Goal: Task Accomplishment & Management: Complete application form

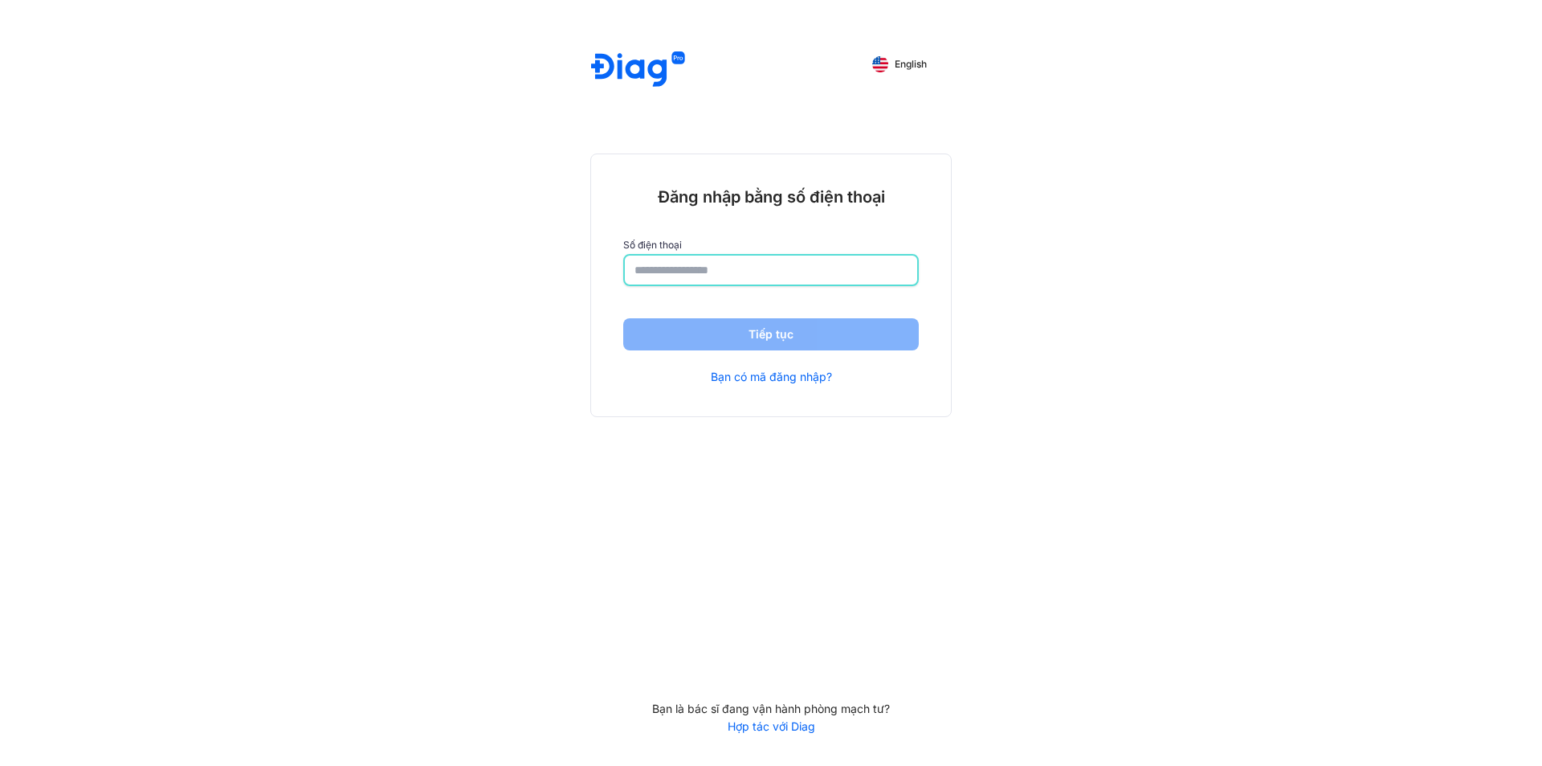
drag, startPoint x: 708, startPoint y: 265, endPoint x: 717, endPoint y: 263, distance: 9.2
click at [713, 264] on input "number" at bounding box center [771, 269] width 273 height 29
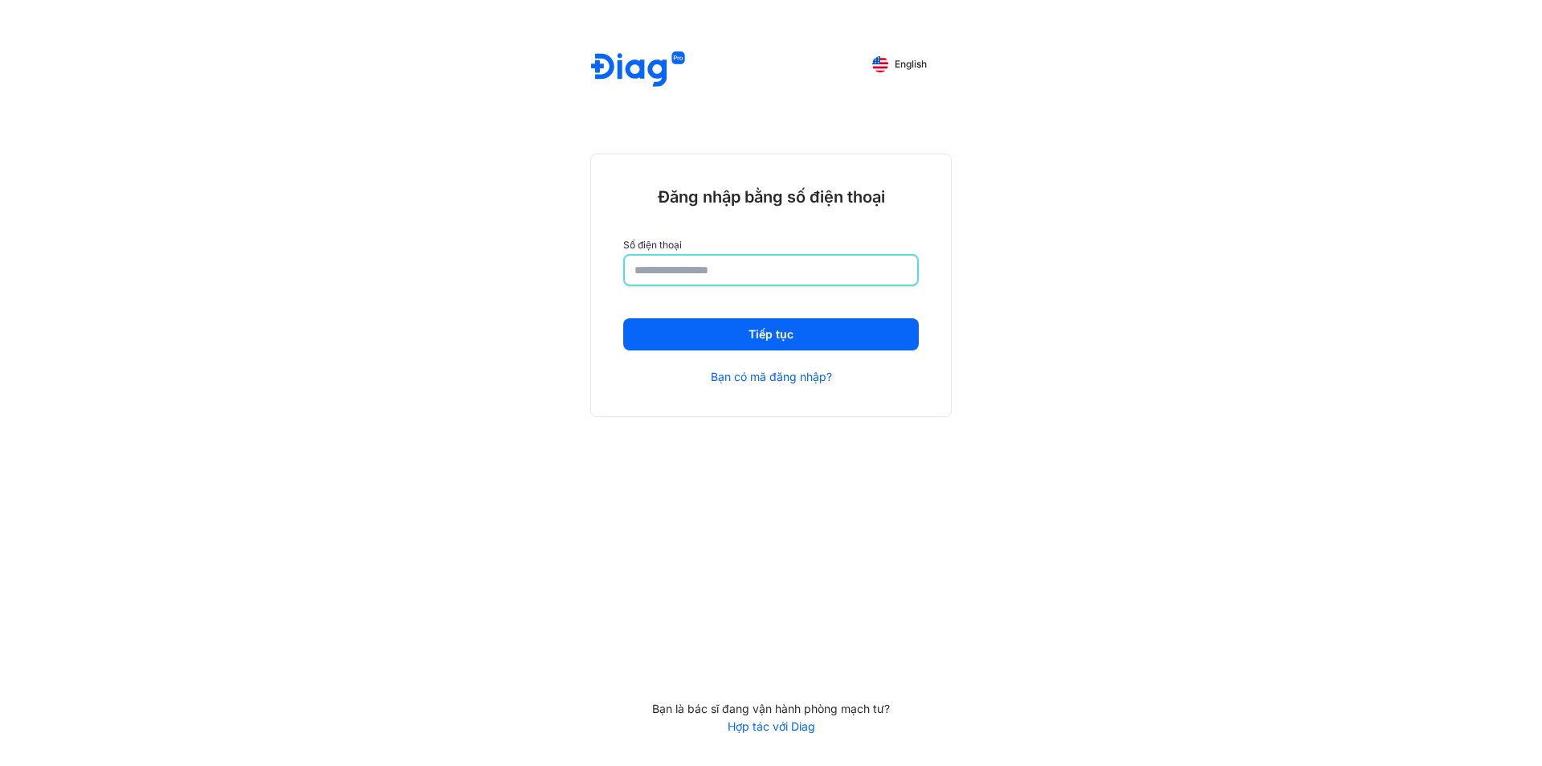
type input "**********"
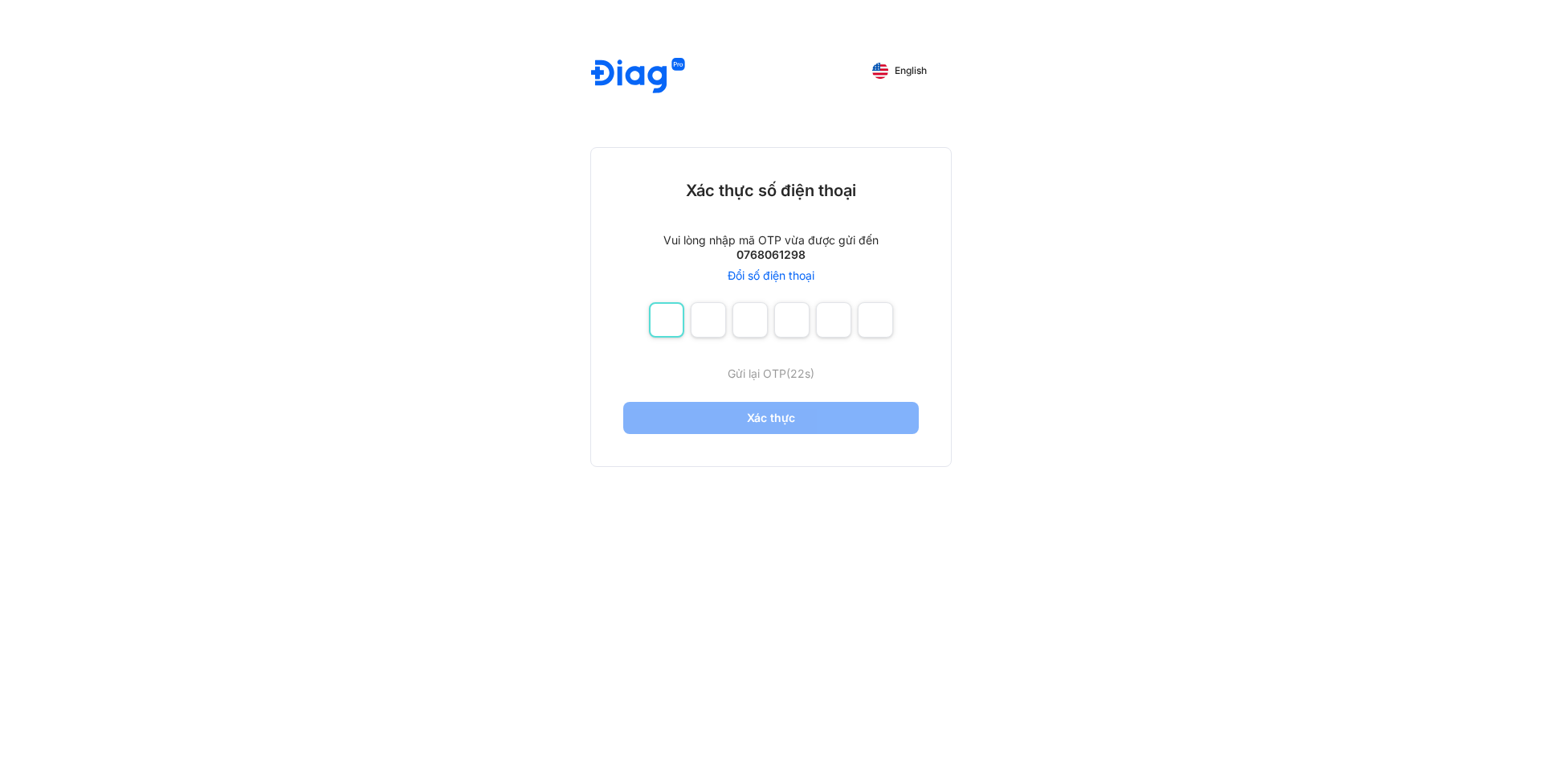
click at [672, 327] on input "number" at bounding box center [666, 319] width 35 height 35
type input "*"
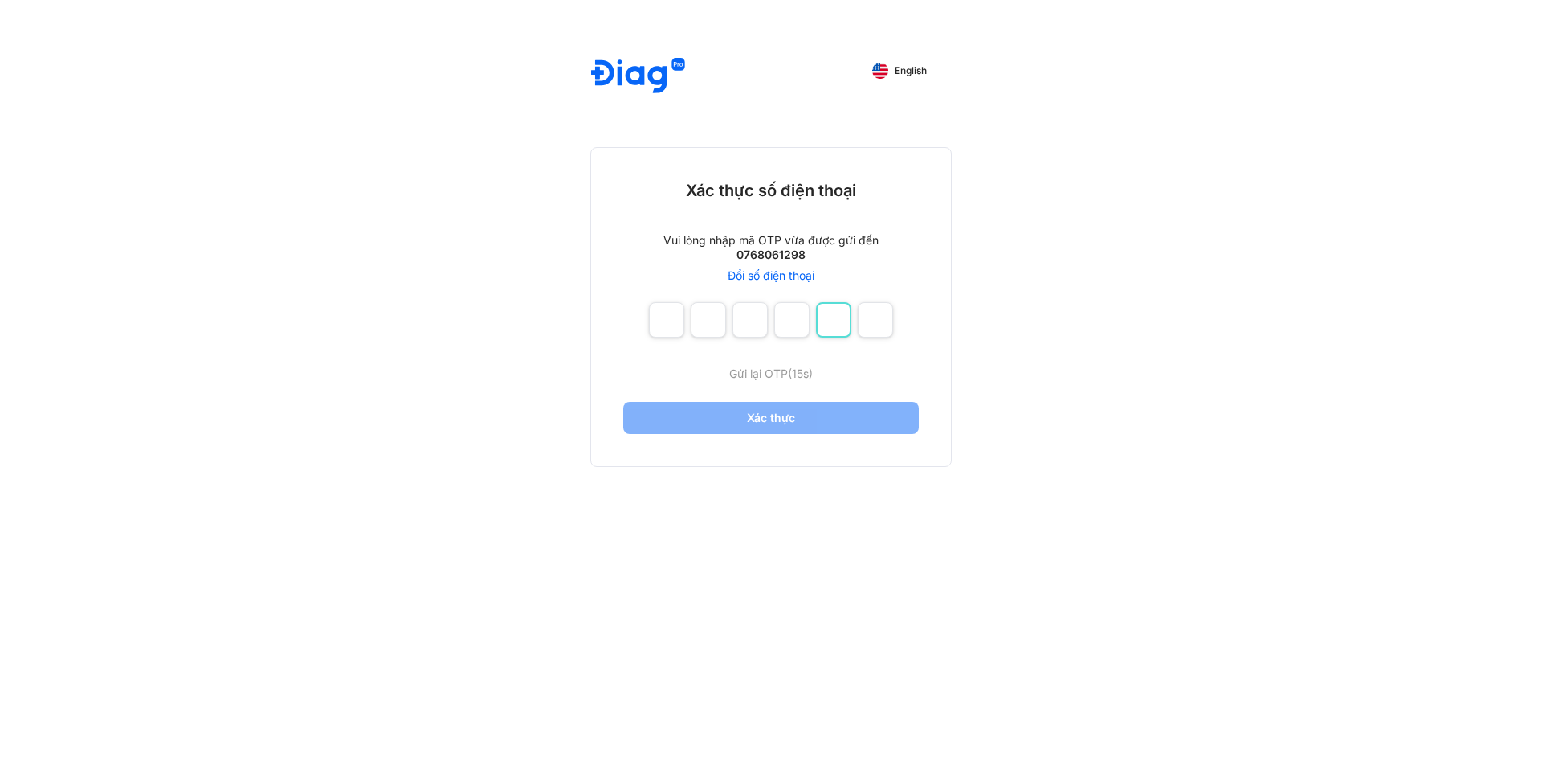
type input "*"
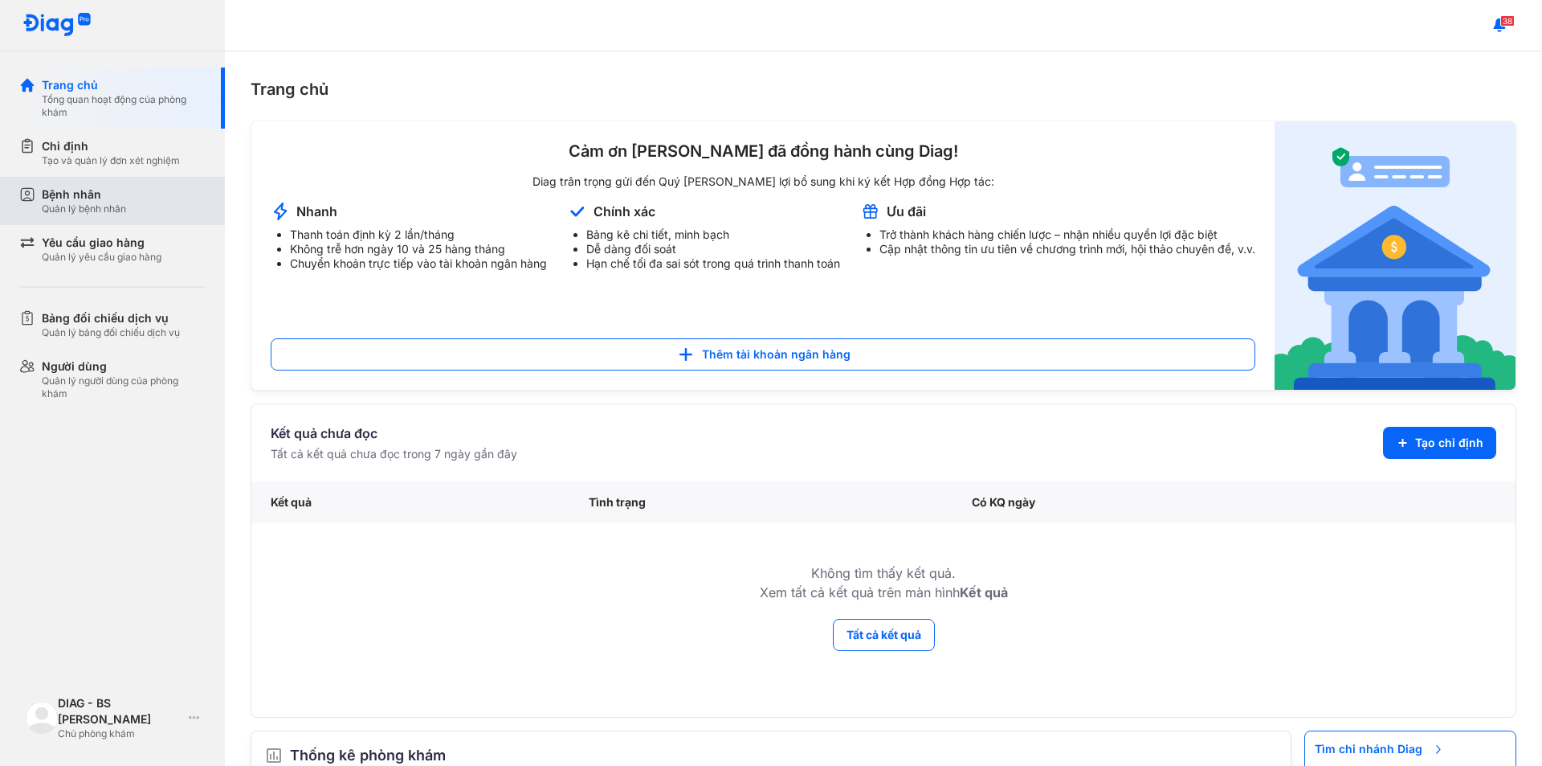
click at [64, 197] on div "Bệnh nhân" at bounding box center [84, 194] width 84 height 16
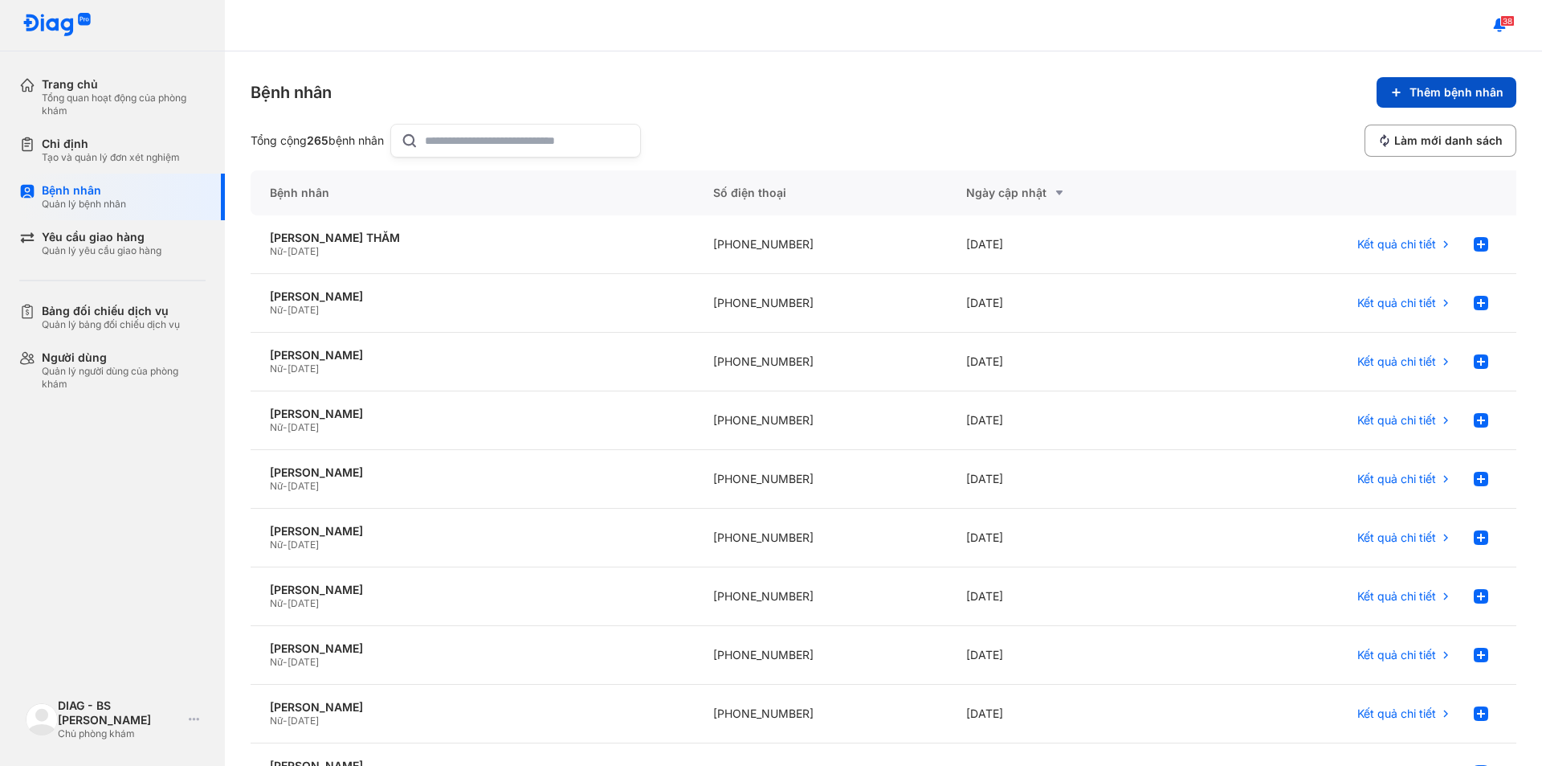
click at [1410, 98] on span "Thêm bệnh nhân" at bounding box center [1457, 92] width 94 height 14
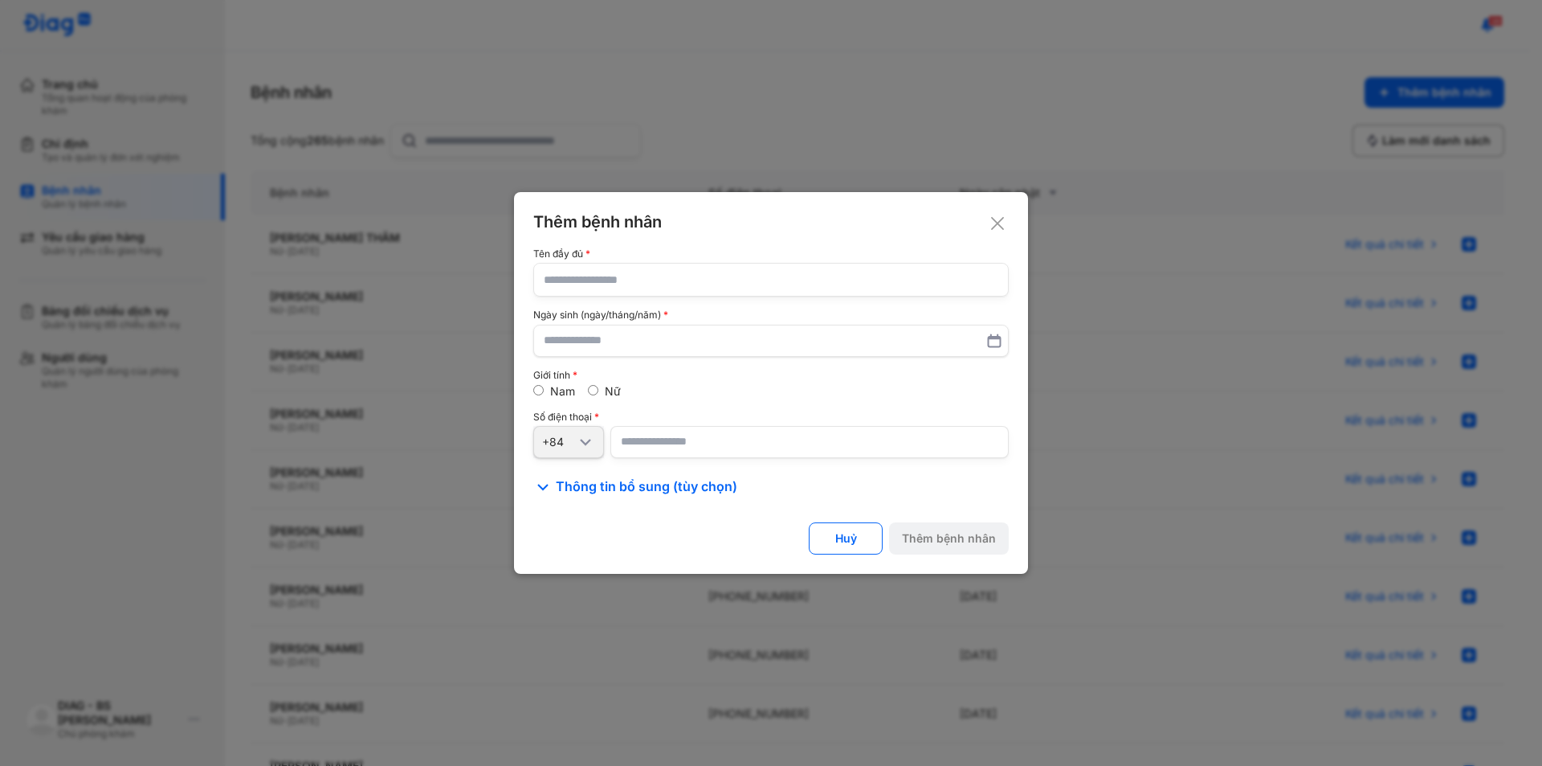
click at [737, 281] on input "text" at bounding box center [771, 280] width 455 height 32
type input "**********"
click at [725, 325] on label at bounding box center [771, 341] width 476 height 32
click at [725, 326] on input "text" at bounding box center [771, 340] width 455 height 29
click at [725, 333] on input "text" at bounding box center [771, 340] width 453 height 29
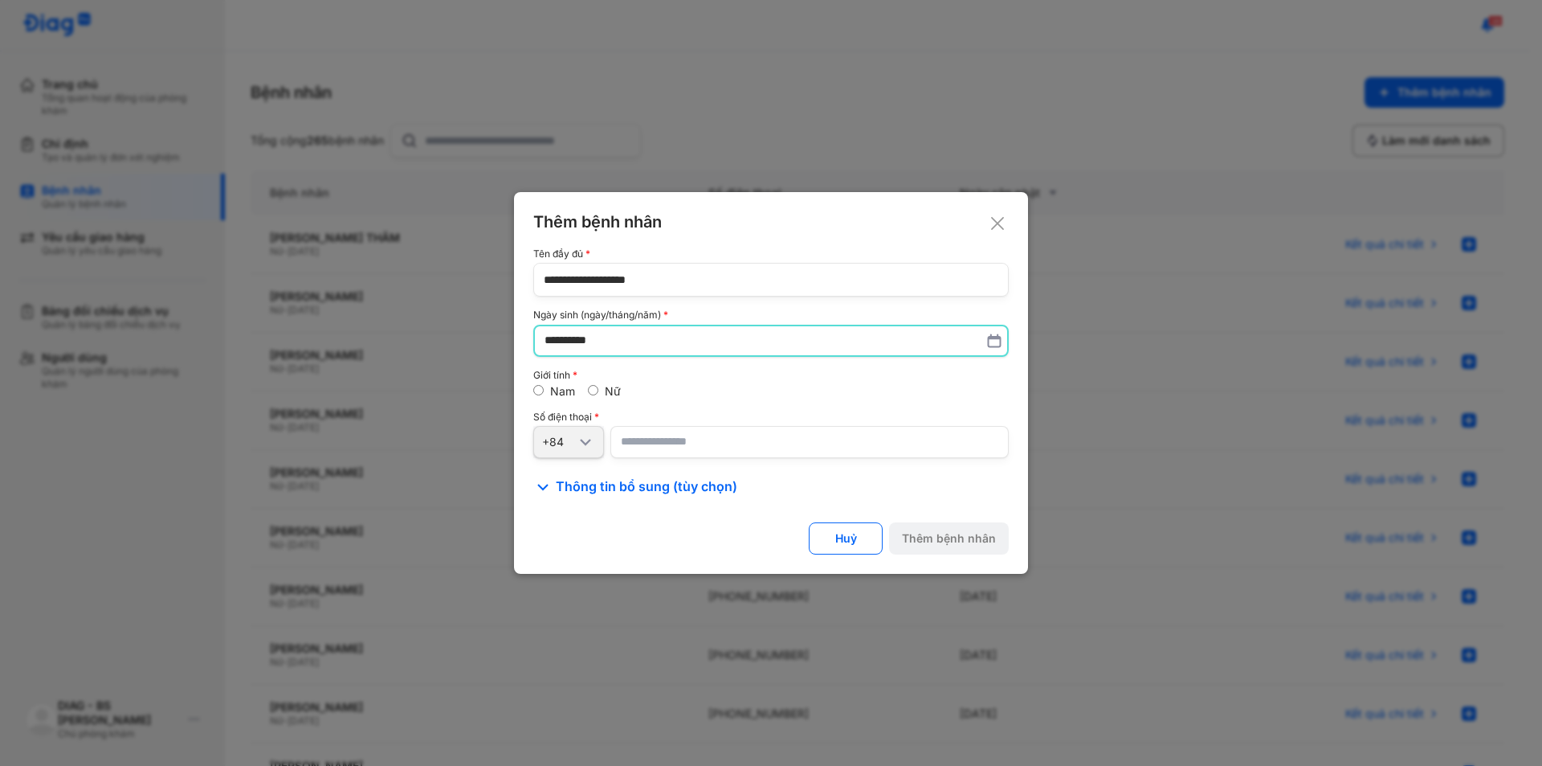
type input "**********"
click at [658, 443] on input "number" at bounding box center [810, 442] width 398 height 32
type input "**********"
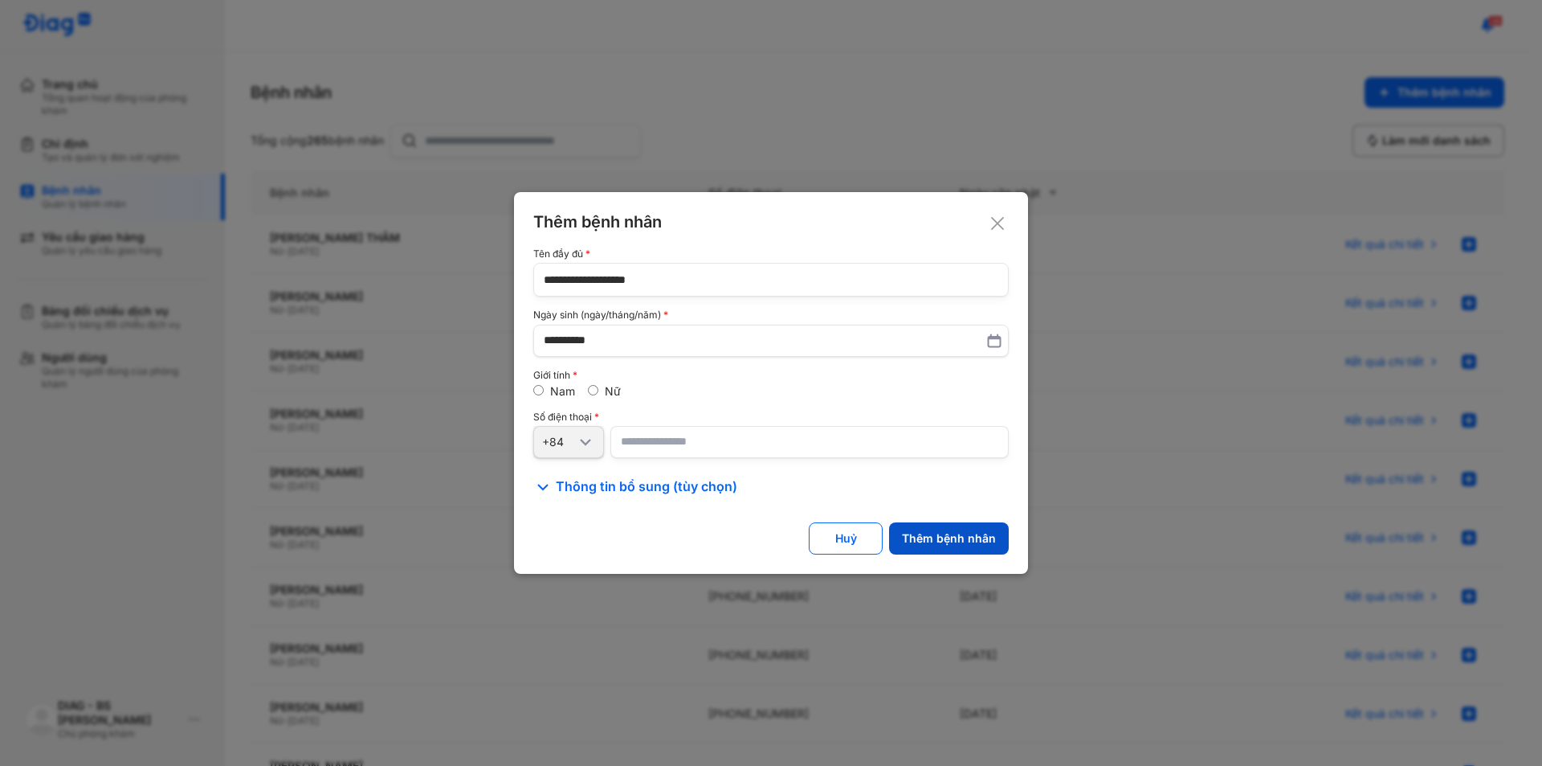
click at [968, 529] on button "Thêm bệnh nhân" at bounding box center [949, 538] width 120 height 32
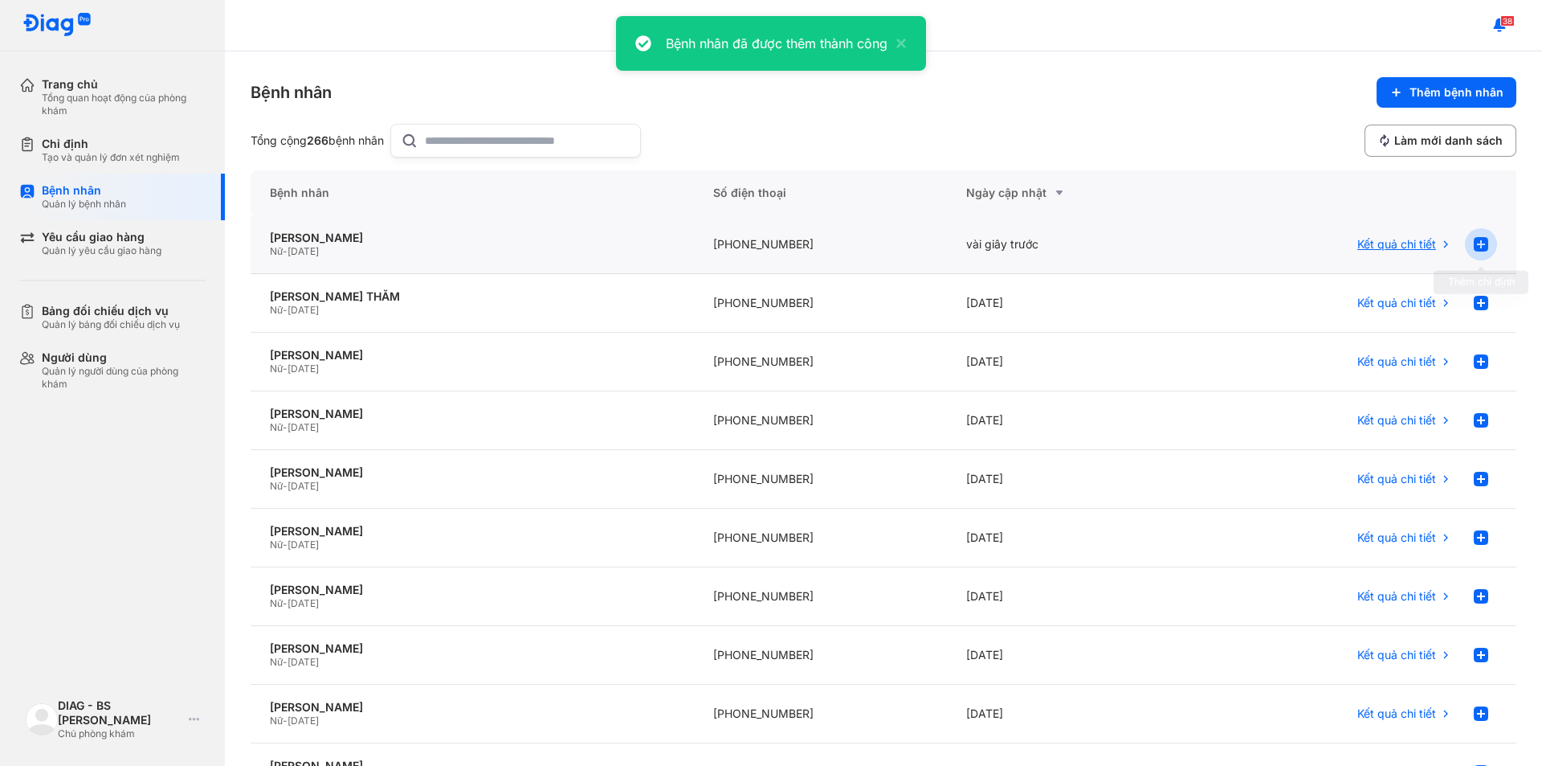
click at [1481, 241] on div at bounding box center [1481, 244] width 32 height 32
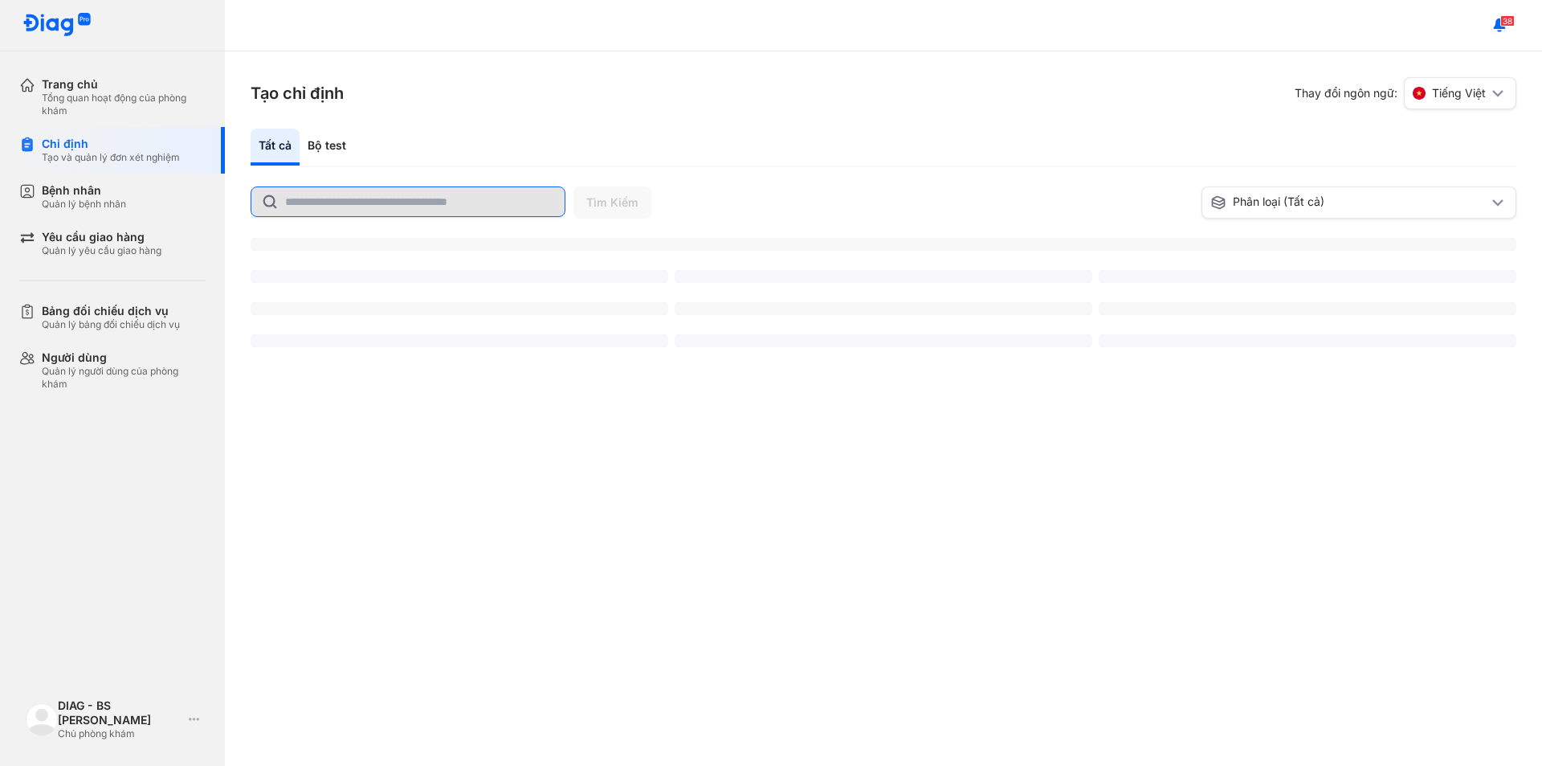
click at [407, 209] on input "text" at bounding box center [420, 201] width 270 height 29
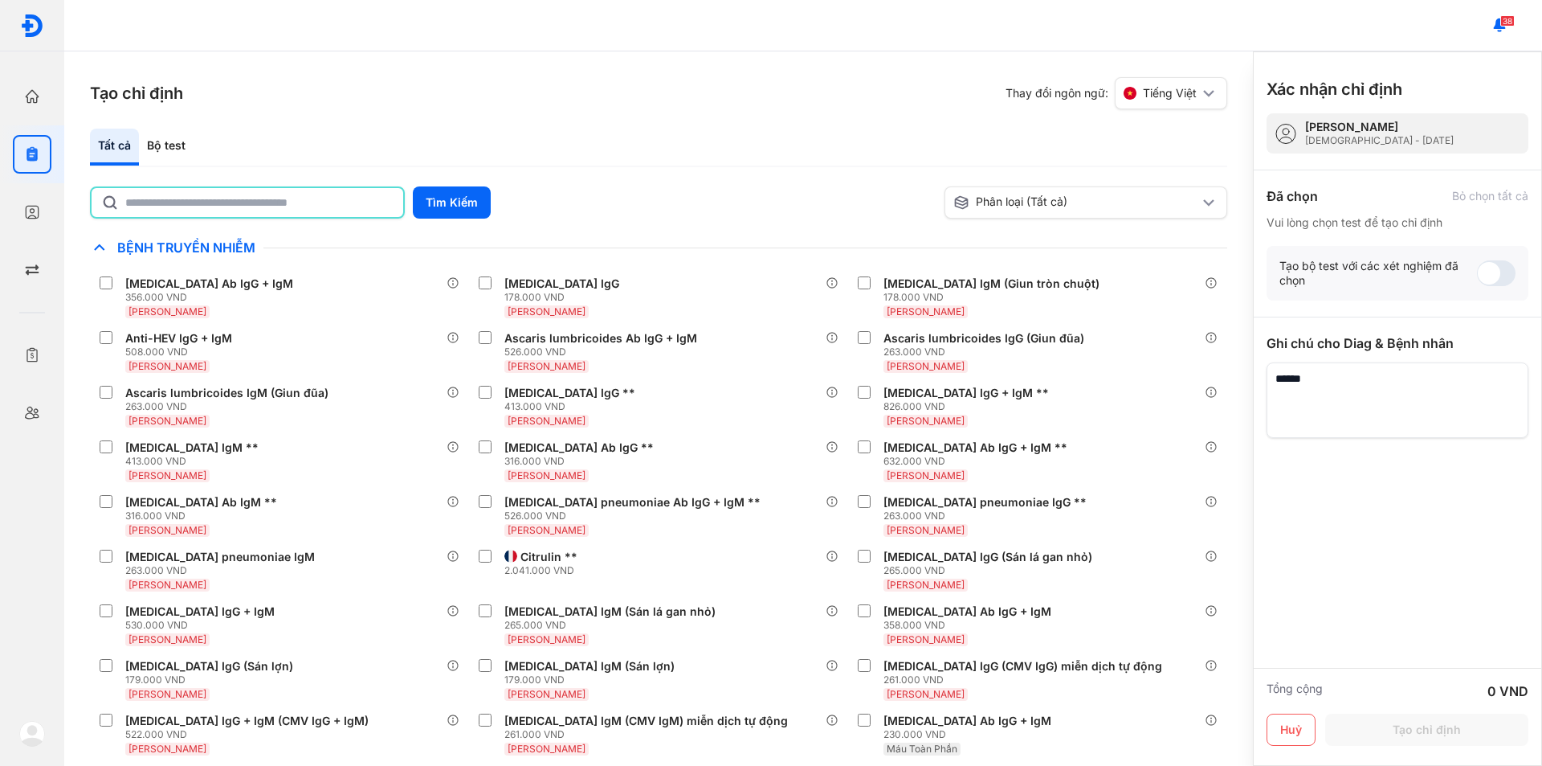
click at [298, 192] on input "text" at bounding box center [259, 202] width 268 height 29
type input "*"
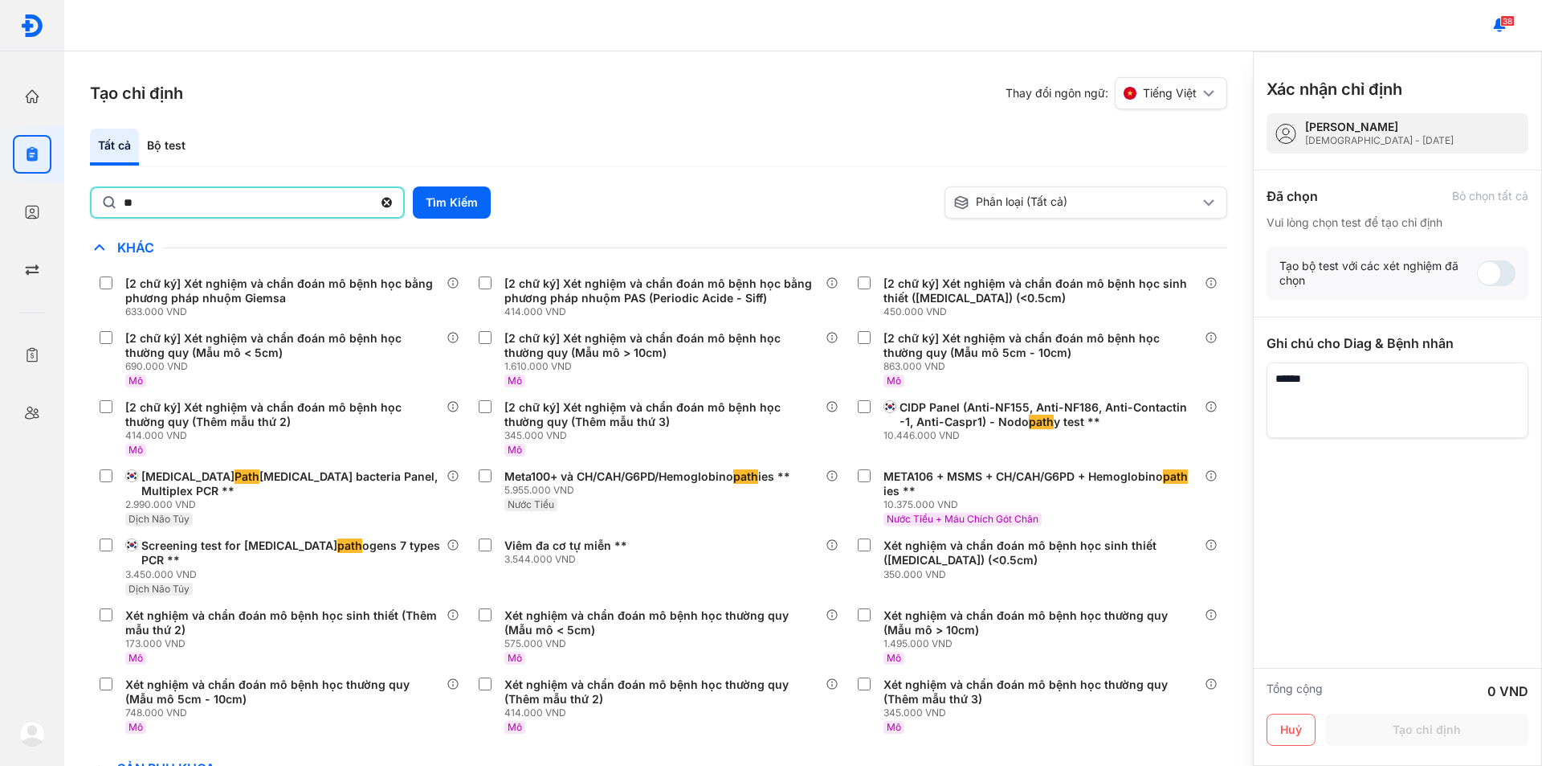
type input "*"
type input "********"
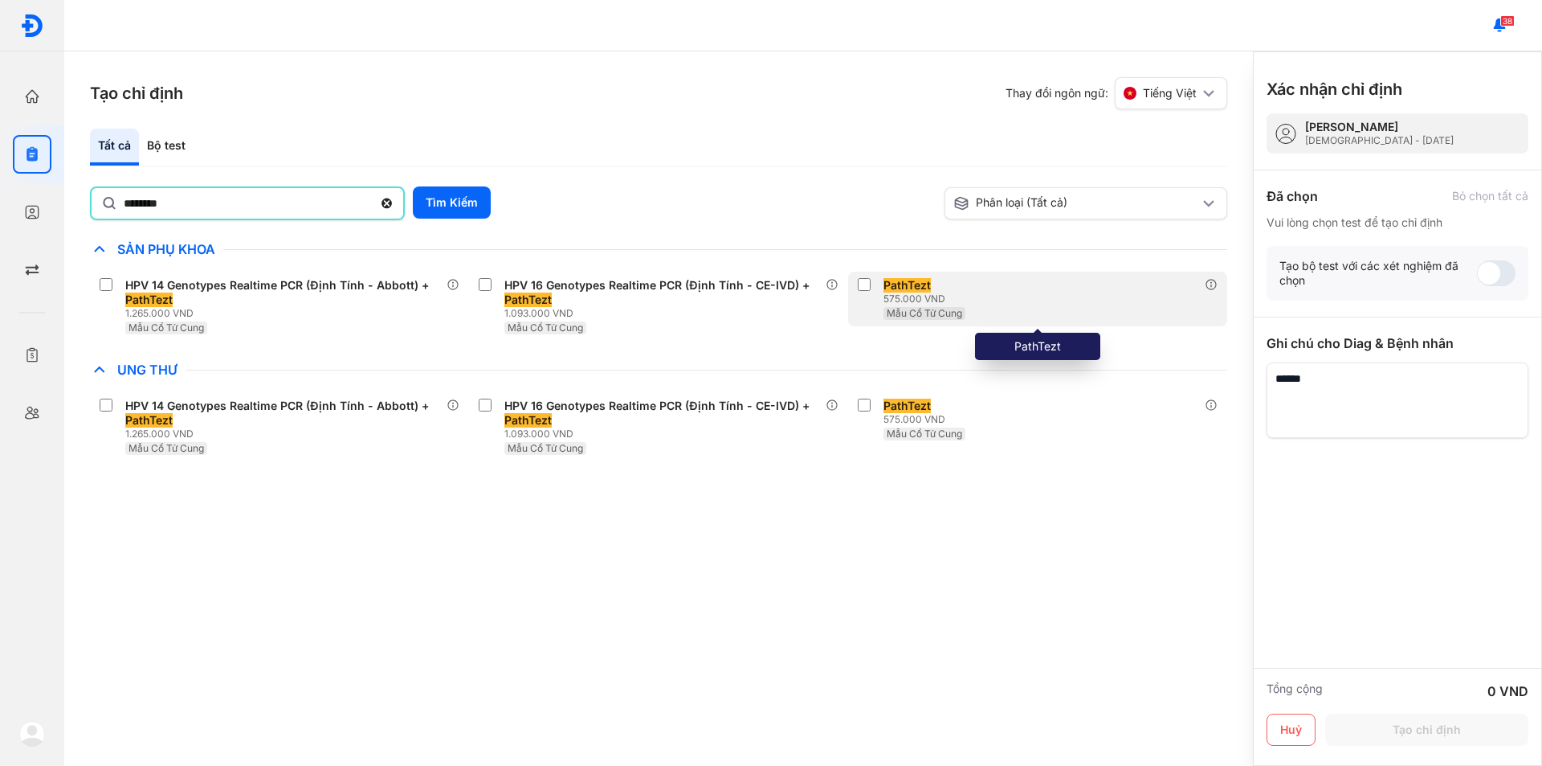
click at [884, 293] on div "575.000 VND" at bounding box center [926, 298] width 85 height 13
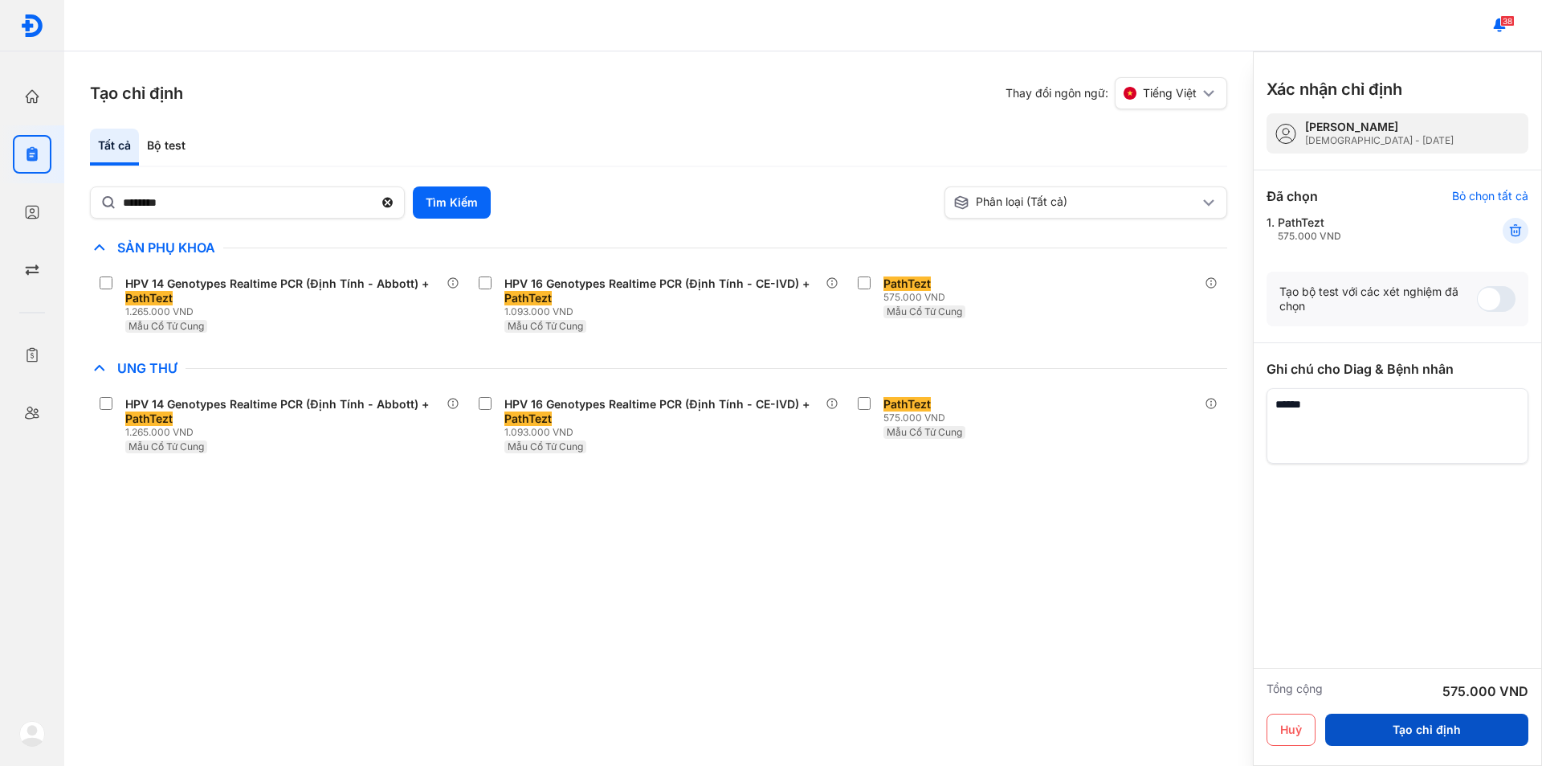
click at [1455, 738] on button "Tạo chỉ định" at bounding box center [1427, 729] width 203 height 32
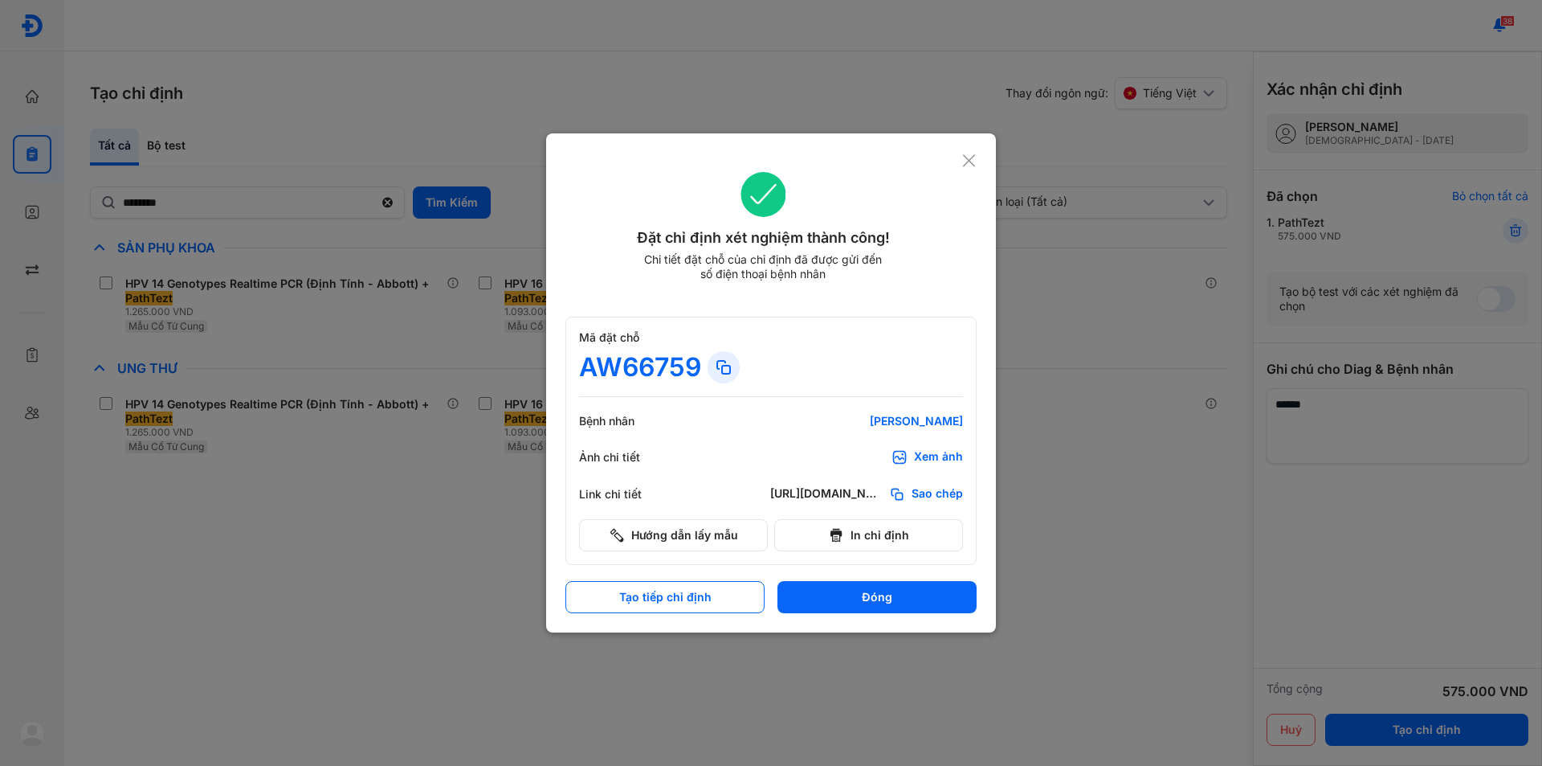
click at [966, 162] on icon at bounding box center [969, 161] width 15 height 16
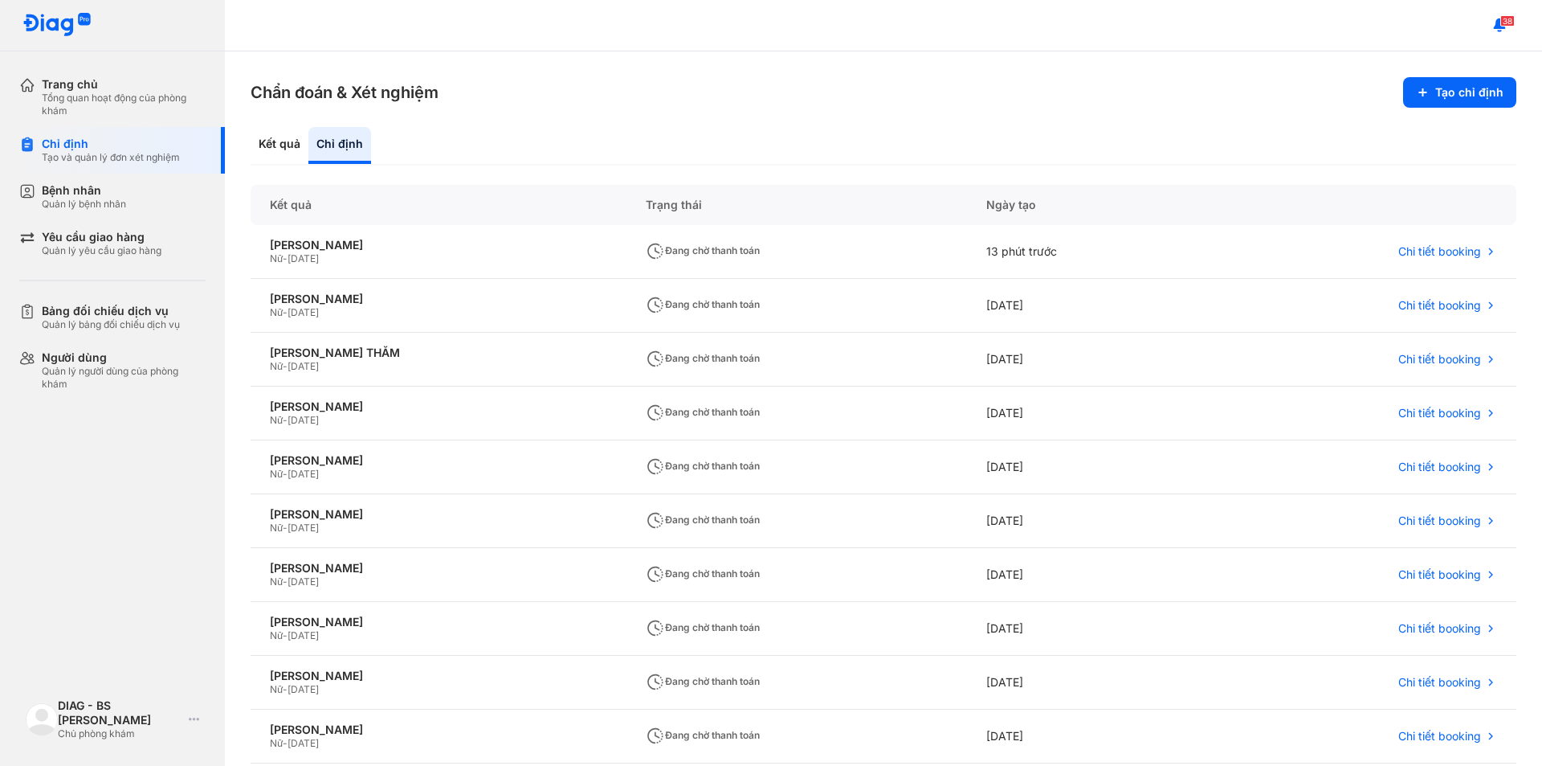
drag, startPoint x: 117, startPoint y: 686, endPoint x: 102, endPoint y: 705, distance: 24.0
click at [116, 688] on div "Trang chủ Tổng quan hoạt động của phòng khám Chỉ định Tạo và quản lý đơn xét ng…" at bounding box center [112, 383] width 225 height 766
click at [100, 713] on div "DIAG - BS [PERSON_NAME]" at bounding box center [120, 712] width 125 height 29
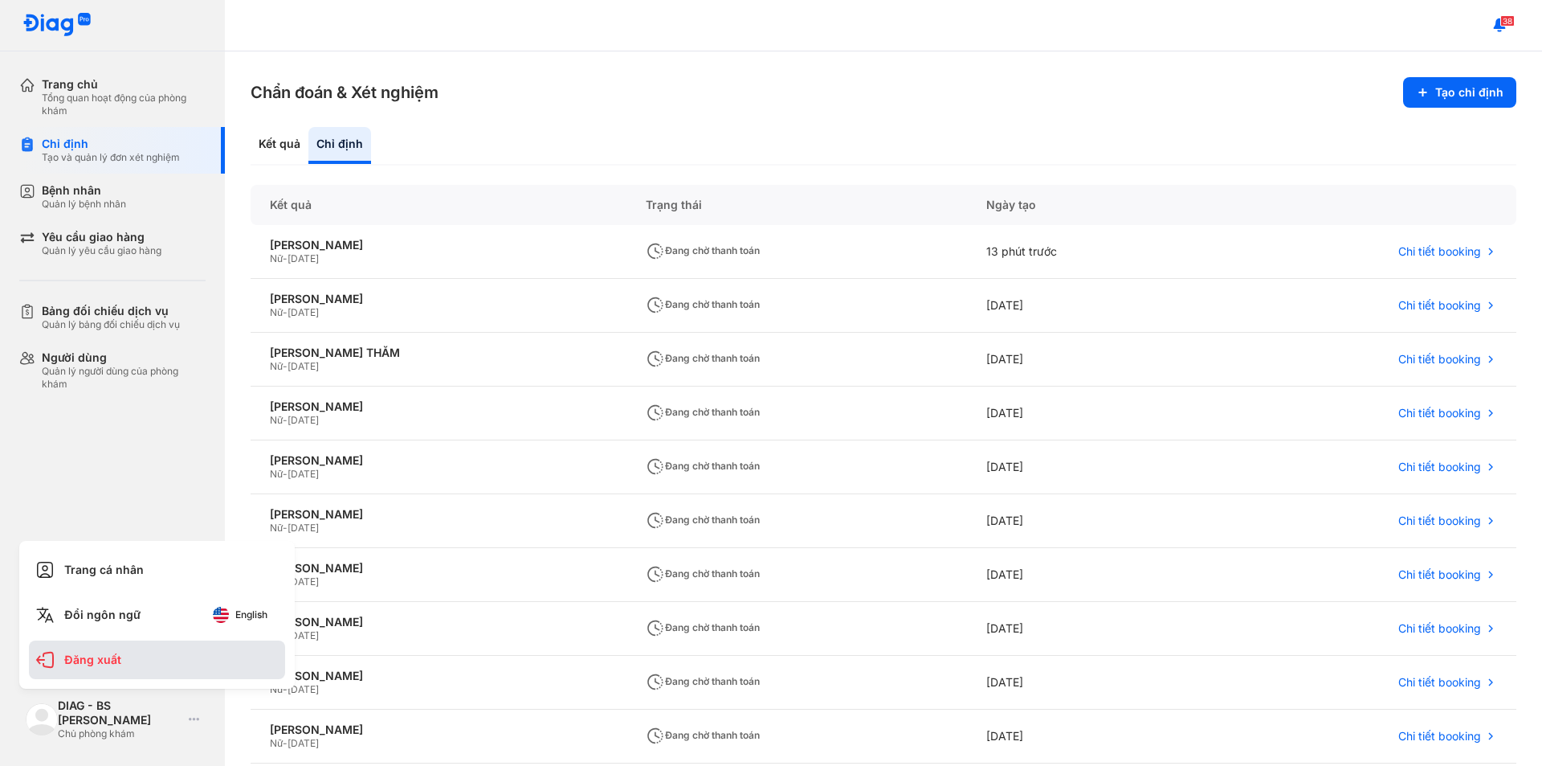
click at [136, 669] on div "Đăng xuất" at bounding box center [157, 659] width 256 height 39
